Goal: Information Seeking & Learning: Learn about a topic

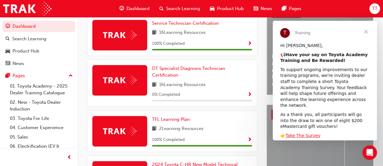
click at [366, 31] on span "Close" at bounding box center [366, 32] width 22 height 22
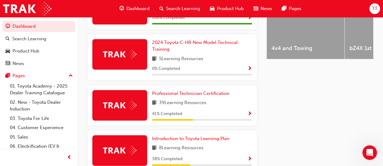
scroll to position [305, 0]
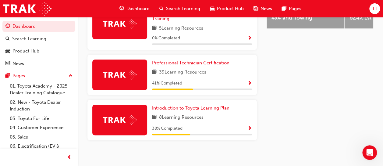
click at [208, 64] on span "Professional Technician Certification" at bounding box center [190, 62] width 77 height 5
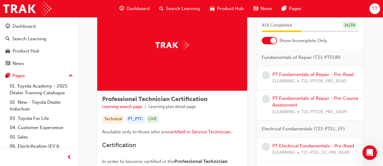
scroll to position [30, 0]
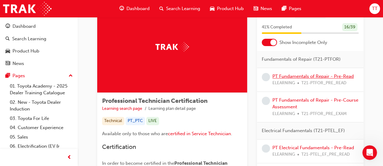
click at [323, 77] on link "PT Fundamentals of Repair - Pre-Read" at bounding box center [313, 75] width 81 height 5
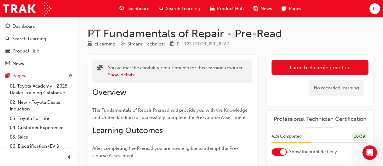
click at [295, 66] on link "Launch eLearning module" at bounding box center [320, 67] width 97 height 15
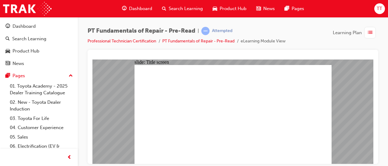
click at [380, 72] on div "PT Fundamentals of Repair - Pre-Read | Attempted Professional Technician Certif…" at bounding box center [233, 84] width 310 height 134
drag, startPoint x: 306, startPoint y: 44, endPoint x: 316, endPoint y: 26, distance: 19.9
click at [316, 28] on div "PT Fundamentals of Repair - Pre-Read | Attempted Professional Technician Certif…" at bounding box center [232, 38] width 291 height 23
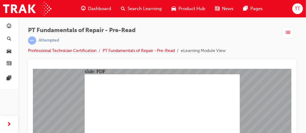
drag, startPoint x: 330, startPoint y: 1, endPoint x: 187, endPoint y: 38, distance: 147.5
click at [187, 38] on div "Attempted" at bounding box center [127, 40] width 198 height 8
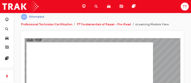
scroll to position [18, 0]
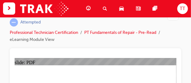
drag, startPoint x: 268, startPoint y: 1, endPoint x: 106, endPoint y: 31, distance: 164.7
click at [106, 31] on ul "Professional Technician Certification PT Fundamentals of Repair - Pre-Read eLea…" at bounding box center [86, 36] width 153 height 14
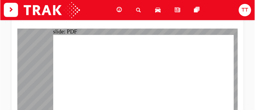
scroll to position [40, 0]
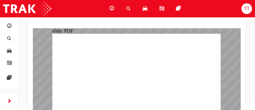
drag, startPoint x: 160, startPoint y: 0, endPoint x: 149, endPoint y: 27, distance: 29.0
click at [146, 27] on div at bounding box center [137, 65] width 218 height 92
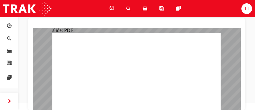
scroll to position [54, 0]
